Goal: Task Accomplishment & Management: Use online tool/utility

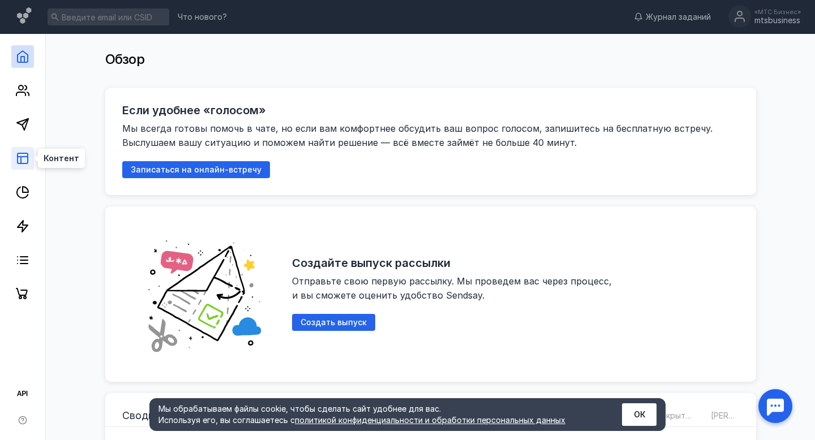
click at [19, 155] on icon at bounding box center [23, 159] width 14 height 14
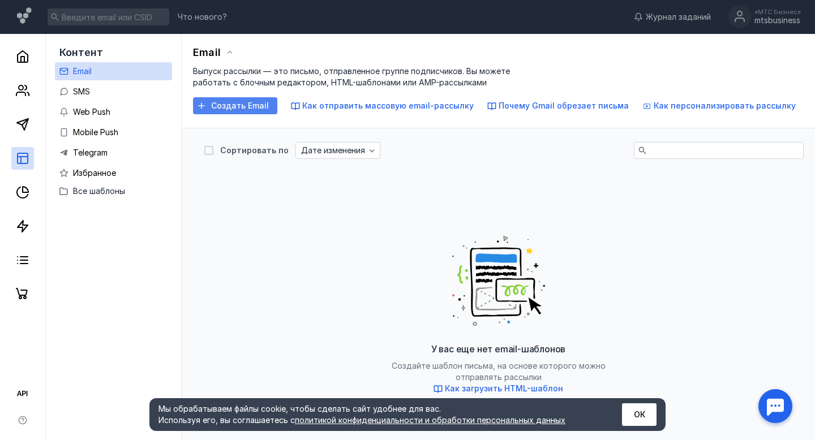
click at [256, 105] on span "Создать Email" at bounding box center [240, 106] width 58 height 10
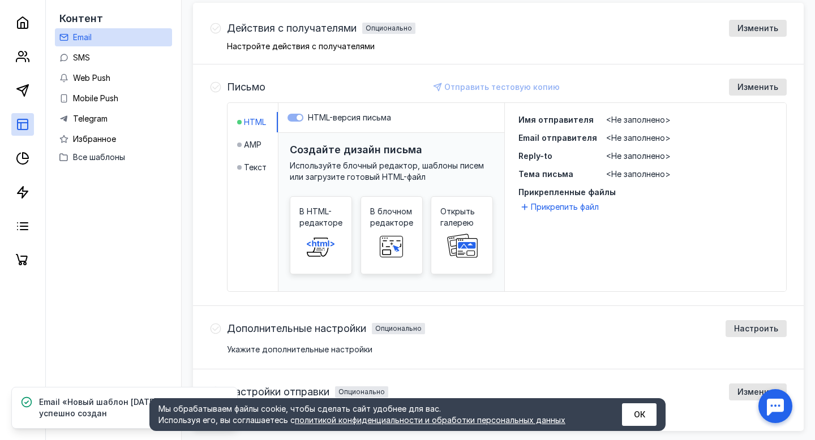
scroll to position [321, 0]
click at [392, 225] on span "В блочном редакторе" at bounding box center [391, 216] width 43 height 23
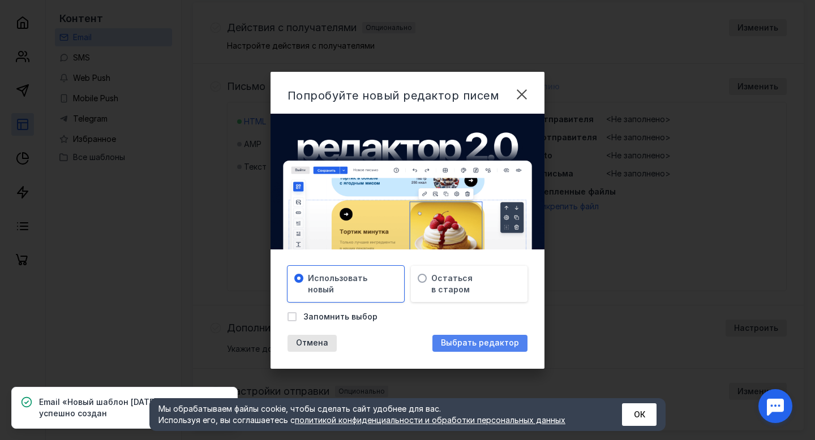
click at [492, 341] on span "Выбрать редактор" at bounding box center [480, 343] width 78 height 10
